Goal: Navigation & Orientation: Find specific page/section

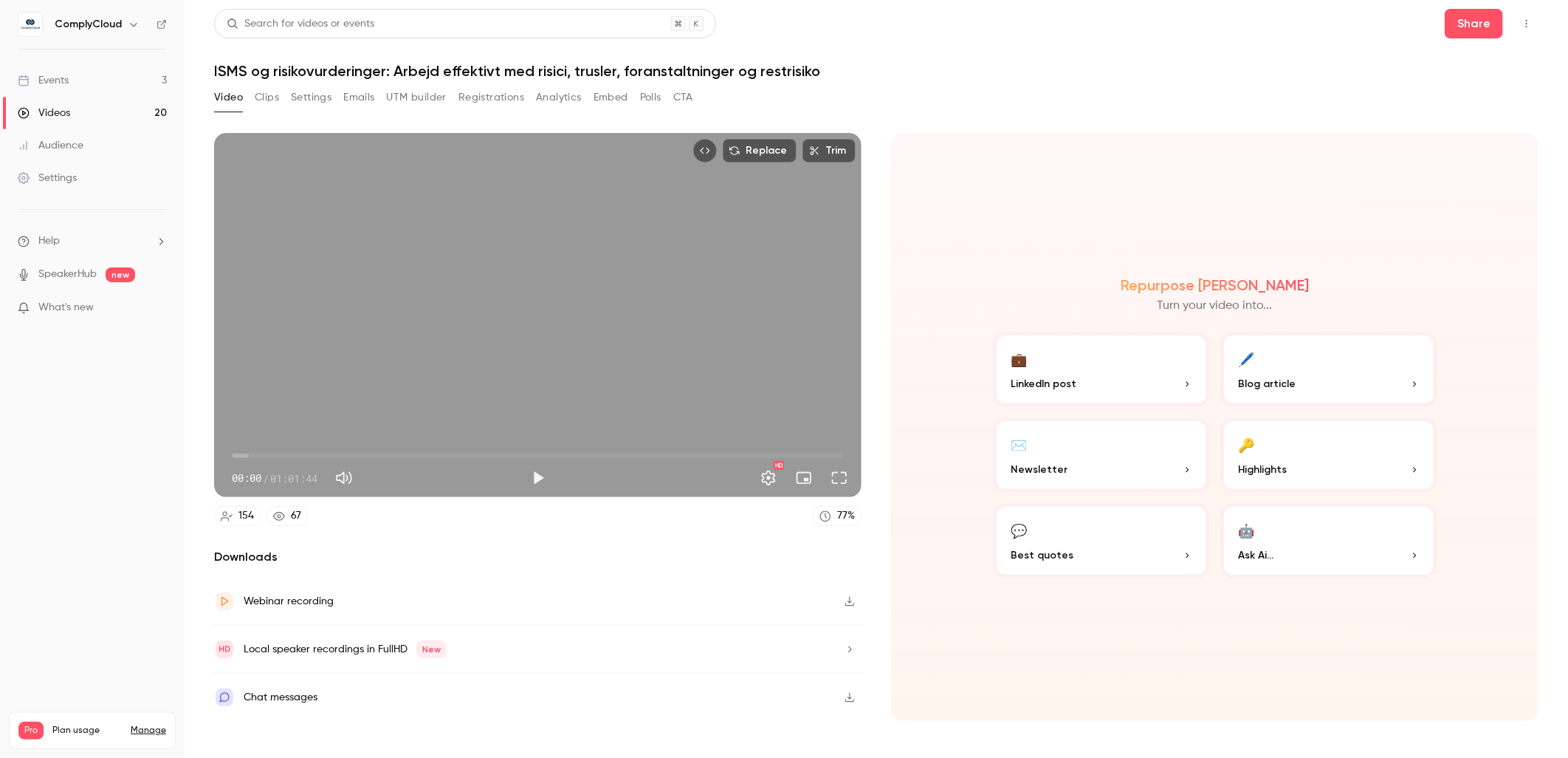
click at [137, 17] on button "button" at bounding box center [134, 25] width 17 height 17
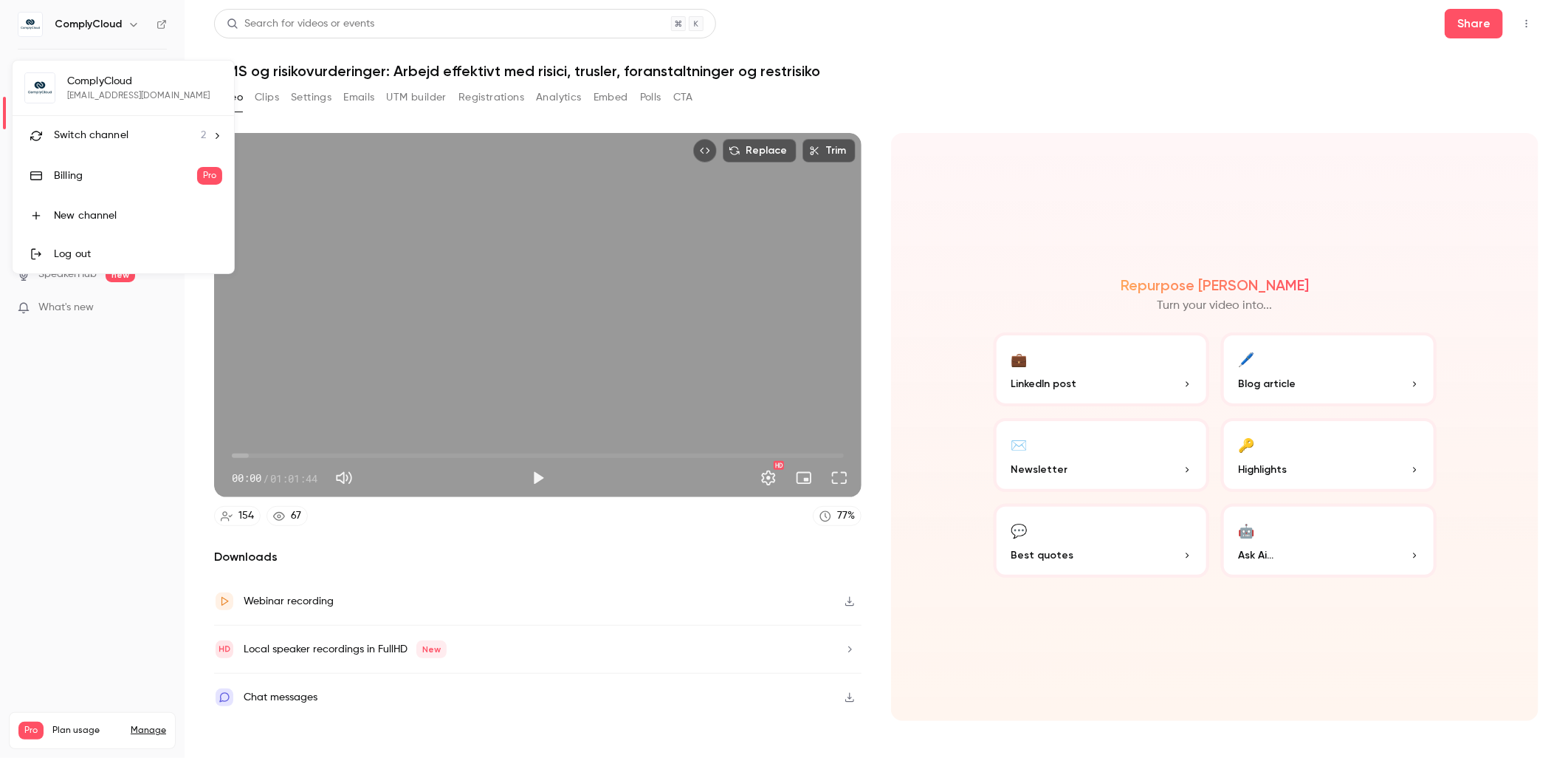
click at [93, 131] on span "Switch channel" at bounding box center [91, 135] width 74 height 16
click at [93, 129] on div "ComplyCloud" at bounding box center [138, 123] width 169 height 15
